Goal: Transaction & Acquisition: Purchase product/service

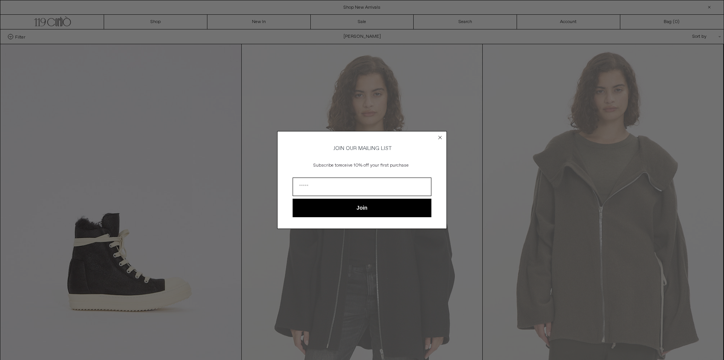
click at [441, 136] on icon "Close dialog" at bounding box center [440, 137] width 3 height 3
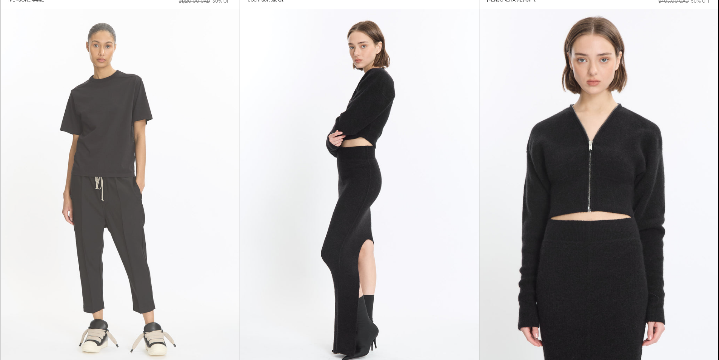
scroll to position [3458, 0]
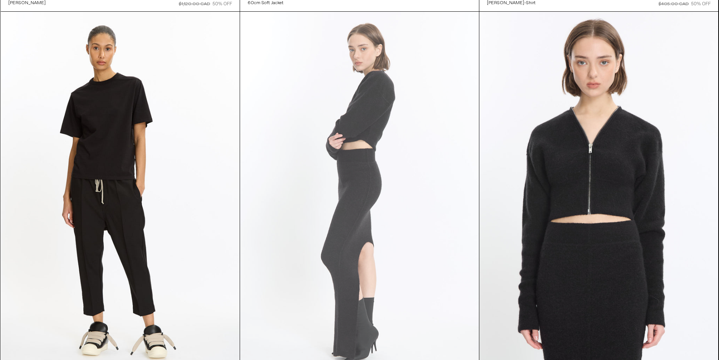
click at [334, 119] on at bounding box center [359, 191] width 239 height 358
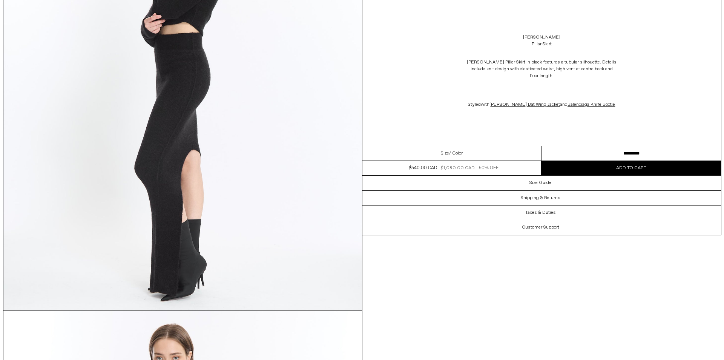
scroll to position [189, 0]
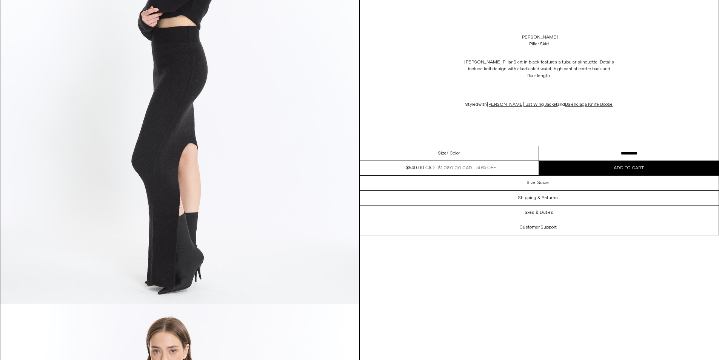
click at [193, 104] on img at bounding box center [179, 79] width 359 height 448
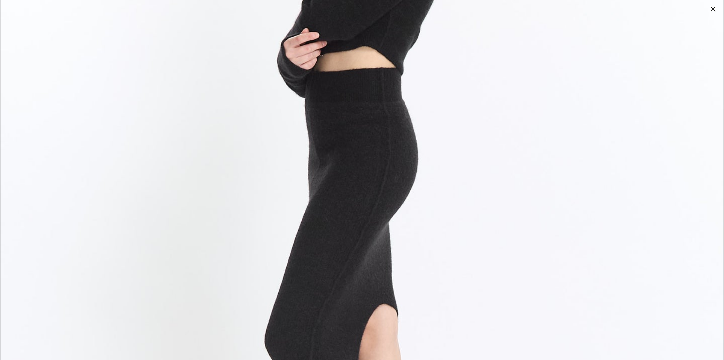
scroll to position [314, 0]
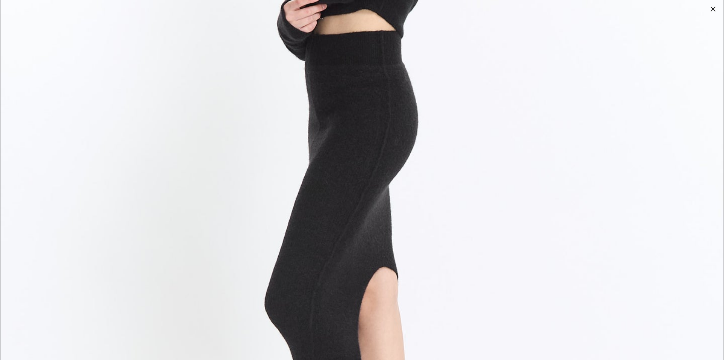
click at [193, 104] on img at bounding box center [362, 138] width 724 height 905
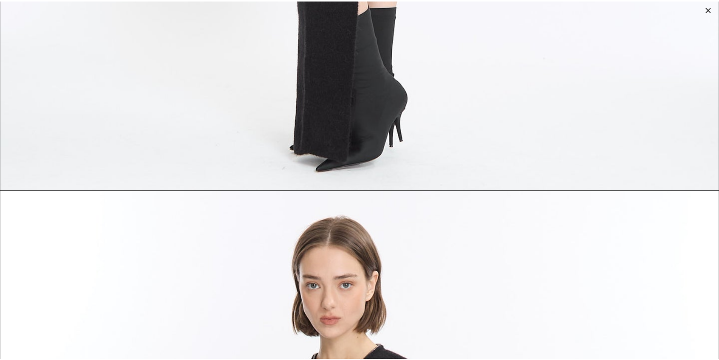
scroll to position [1006, 0]
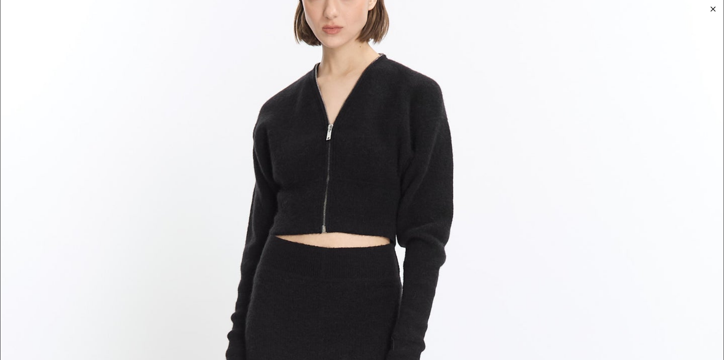
click at [452, 165] on img at bounding box center [362, 351] width 724 height 905
click at [713, 7] on div at bounding box center [713, 9] width 11 height 11
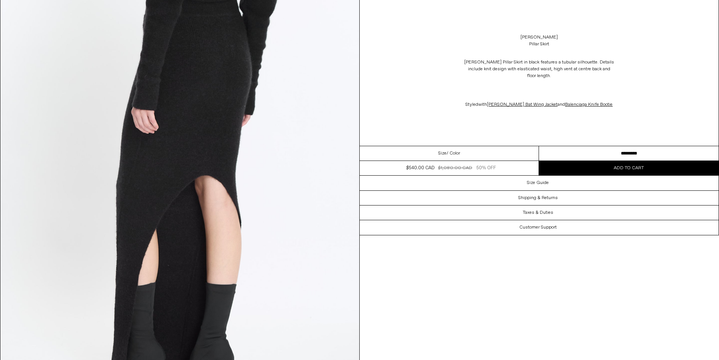
scroll to position [2075, 0]
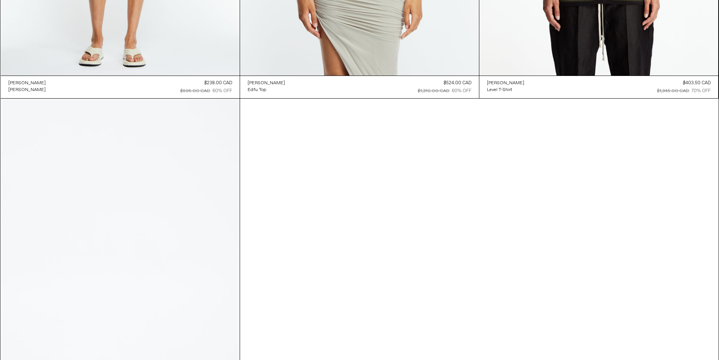
scroll to position [6144, 0]
